Goal: Information Seeking & Learning: Learn about a topic

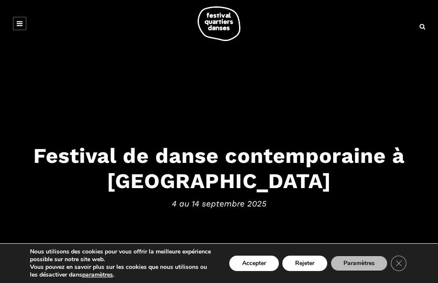
click at [25, 27] on link at bounding box center [20, 24] width 14 height 14
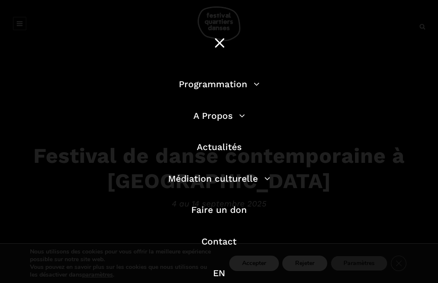
click at [256, 83] on link "Programmation" at bounding box center [219, 84] width 81 height 11
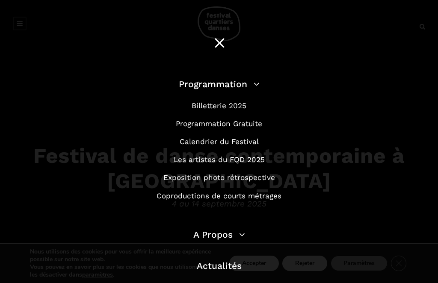
click at [248, 121] on link "Programmation Gratuite" at bounding box center [219, 123] width 86 height 9
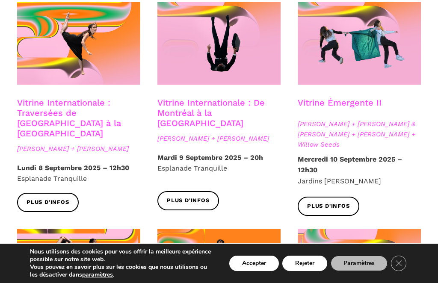
scroll to position [733, 0]
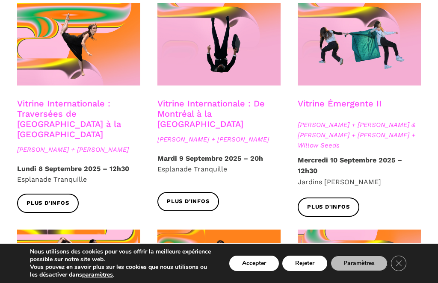
click at [334, 203] on span "Plus d'infos" at bounding box center [328, 207] width 43 height 9
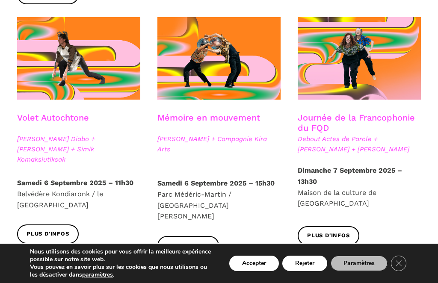
scroll to position [455, 0]
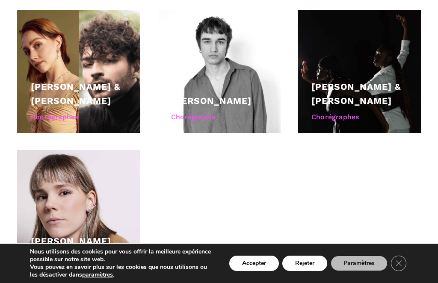
scroll to position [610, 0]
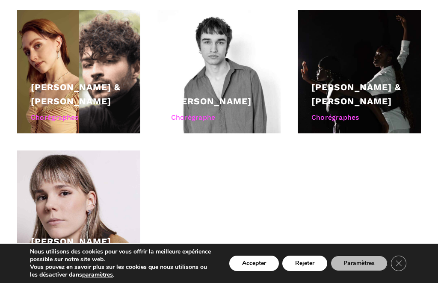
click at [86, 80] on div "Laura Perron & William-Nicholas Tanguay" at bounding box center [79, 94] width 96 height 29
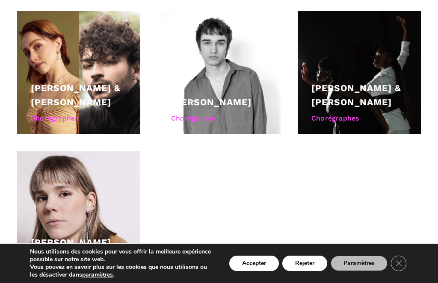
click at [80, 83] on link "Laura Perron & William-Nicholas Tanguay" at bounding box center [76, 95] width 90 height 25
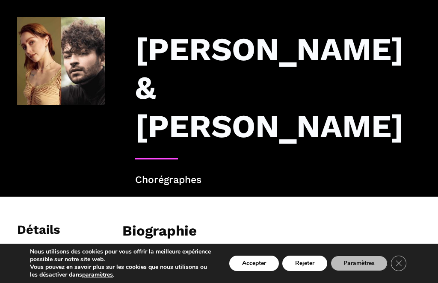
scroll to position [42, 0]
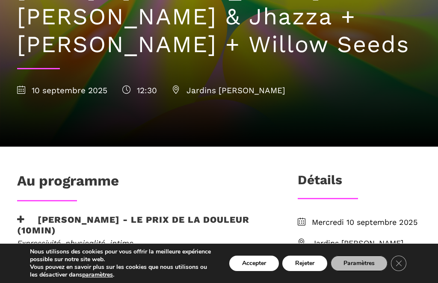
scroll to position [126, 0]
